Goal: Task Accomplishment & Management: Manage account settings

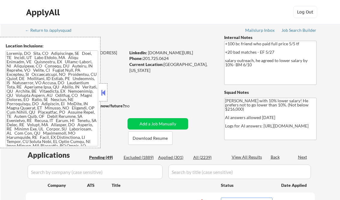
select select ""pending""
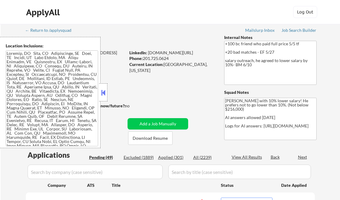
select select ""pending""
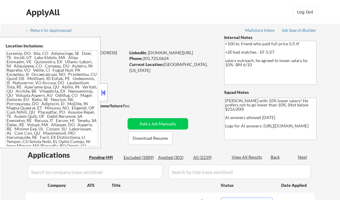
select select ""pending""
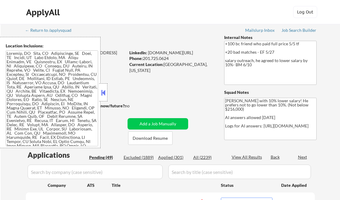
select select ""pending""
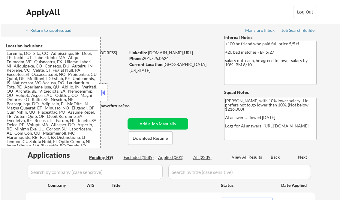
select select ""pending""
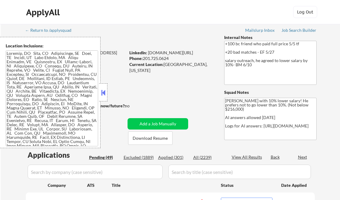
select select ""pending""
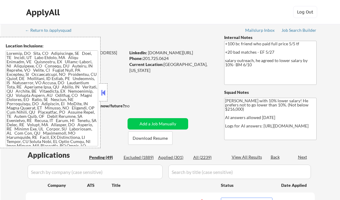
select select ""pending""
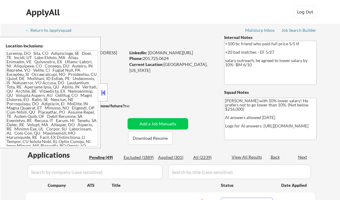
select select ""pending""
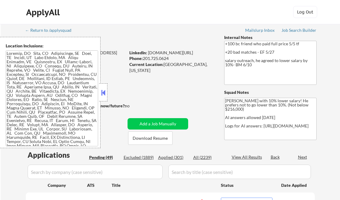
select select ""pending""
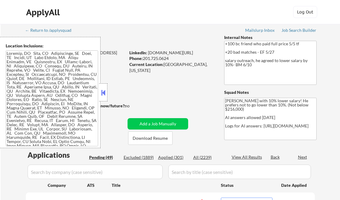
select select ""pending""
click at [101, 94] on button at bounding box center [103, 92] width 7 height 9
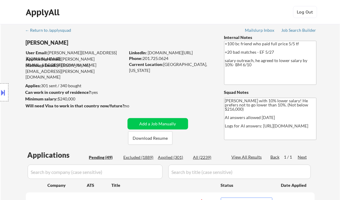
click at [167, 158] on div "Applied (301)" at bounding box center [173, 157] width 30 height 6
select select ""applied""
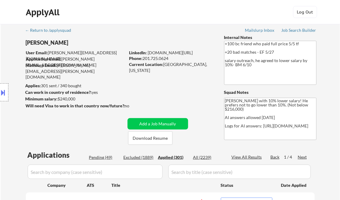
select select ""applied""
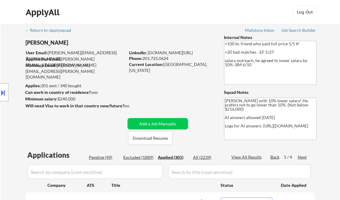
select select ""applied""
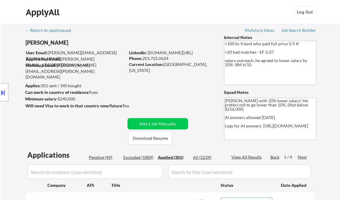
select select ""applied""
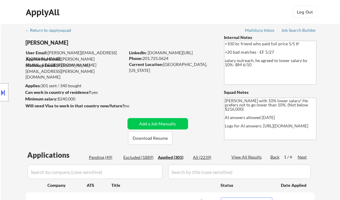
select select ""applied""
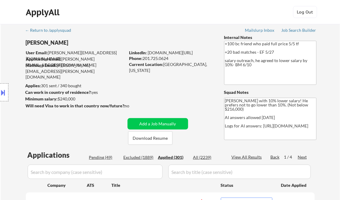
select select ""applied""
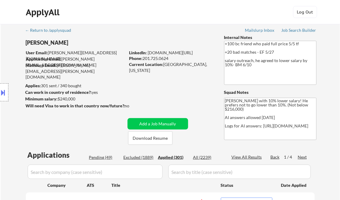
select select ""applied""
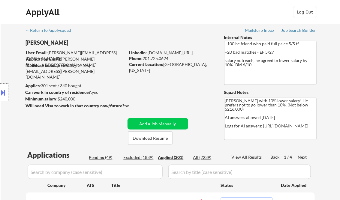
select select ""applied""
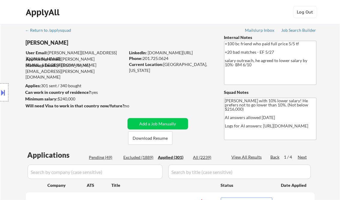
select select ""applied""
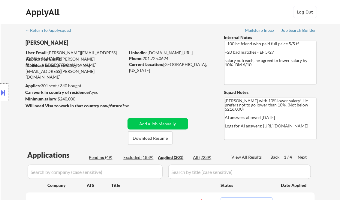
select select ""applied""
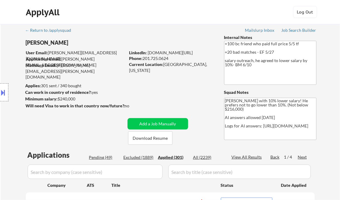
select select ""applied""
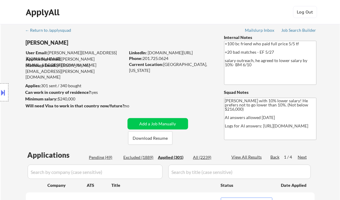
select select ""applied""
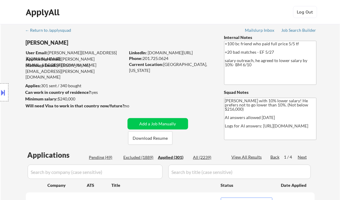
select select ""applied""
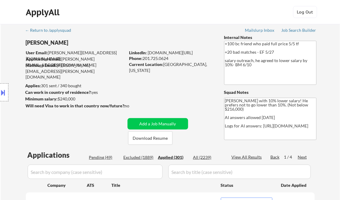
select select ""applied""
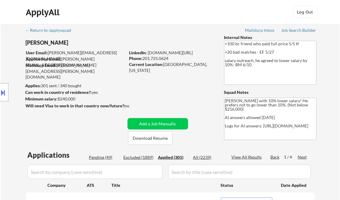
select select ""applied""
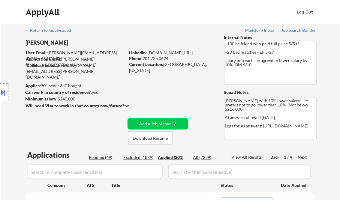
select select ""applied""
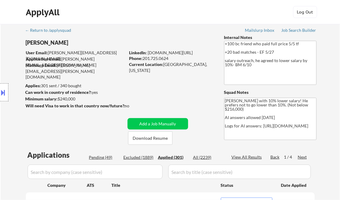
select select ""applied""
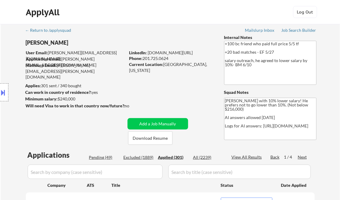
select select ""applied""
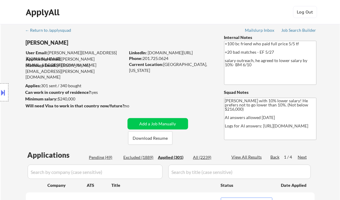
select select ""applied""
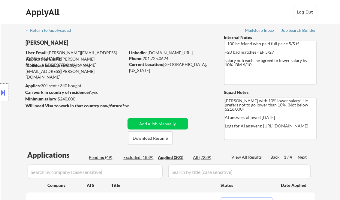
select select ""applied""
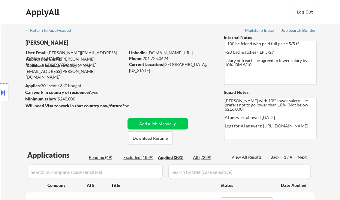
select select ""applied""
click at [243, 158] on div "View All Results" at bounding box center [247, 157] width 32 height 6
select select ""applied""
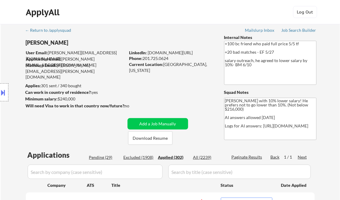
select select ""applied""
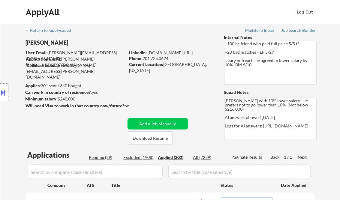
select select ""applied""
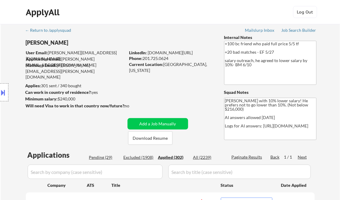
select select ""applied""
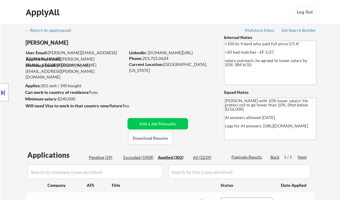
select select ""applied""
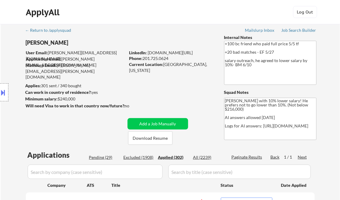
select select ""applied""
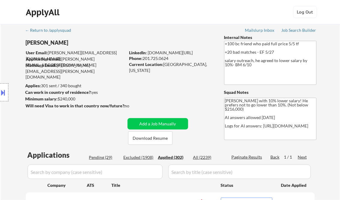
select select ""applied""
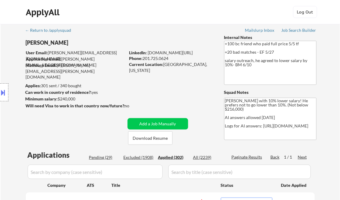
select select ""applied""
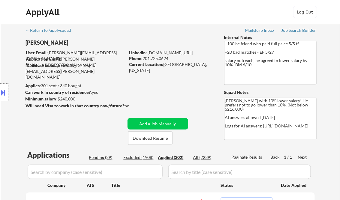
select select ""applied""
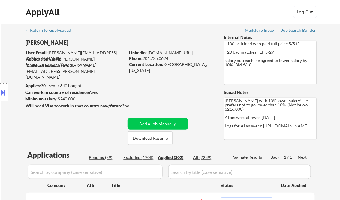
select select ""applied""
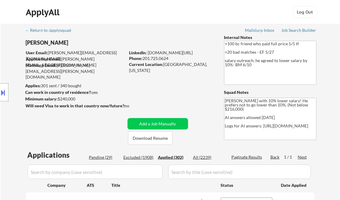
select select ""applied""
